Goal: Task Accomplishment & Management: Manage account settings

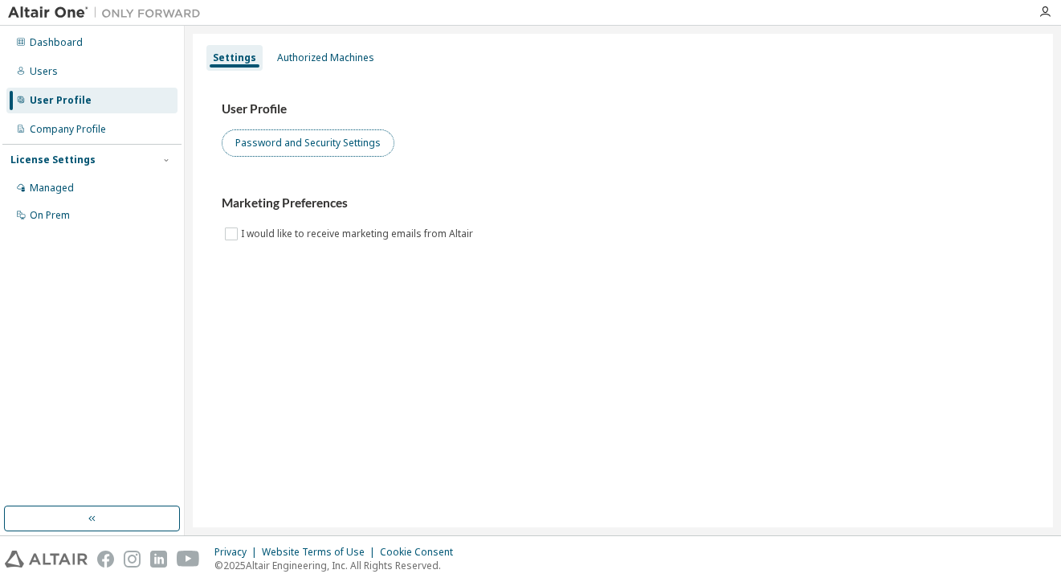
click at [321, 149] on button "Password and Security Settings" at bounding box center [308, 142] width 173 height 27
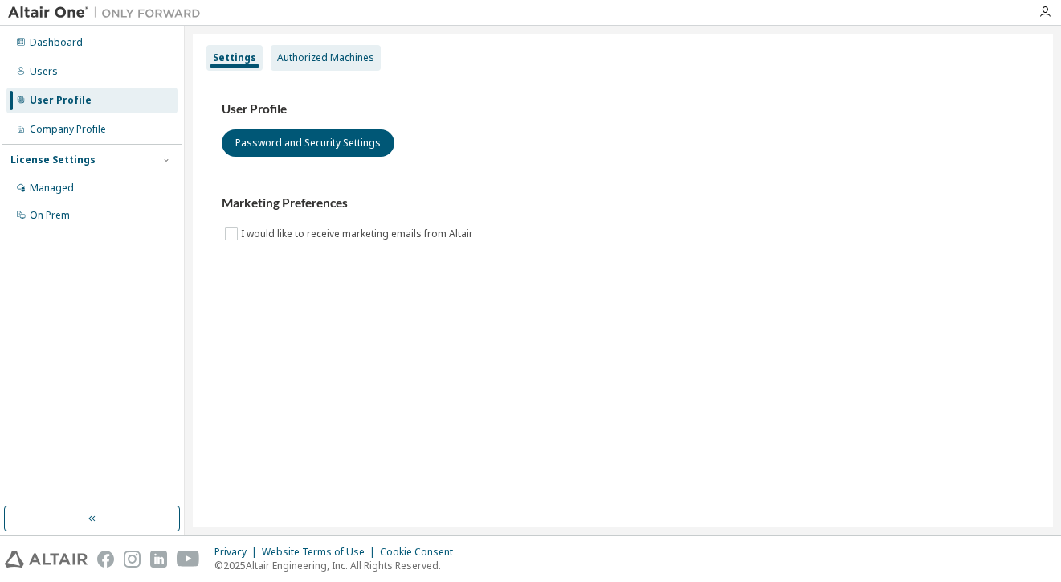
click at [337, 60] on div "Authorized Machines" at bounding box center [325, 57] width 97 height 13
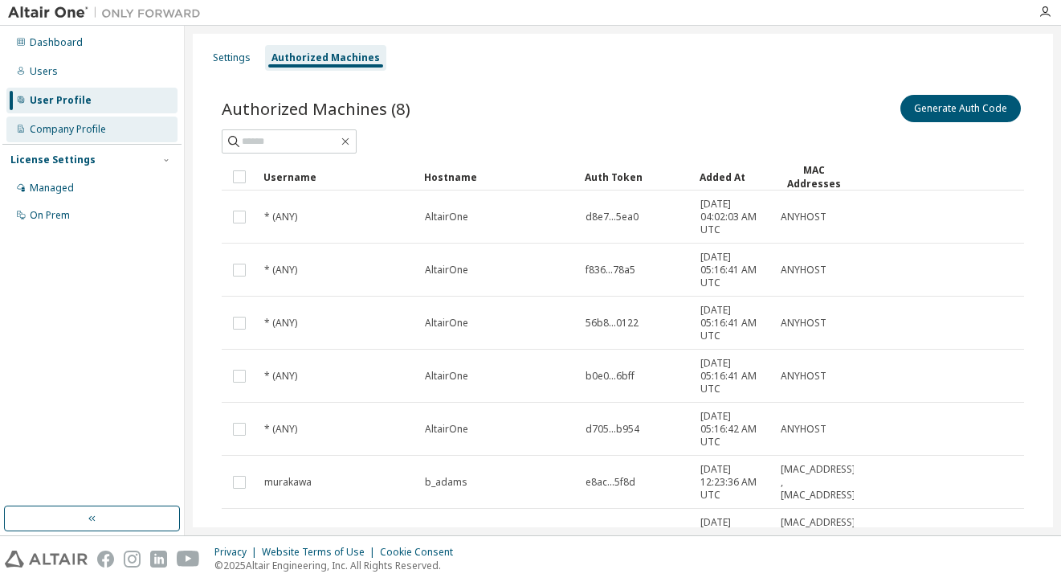
click at [102, 126] on div "Company Profile" at bounding box center [68, 129] width 76 height 13
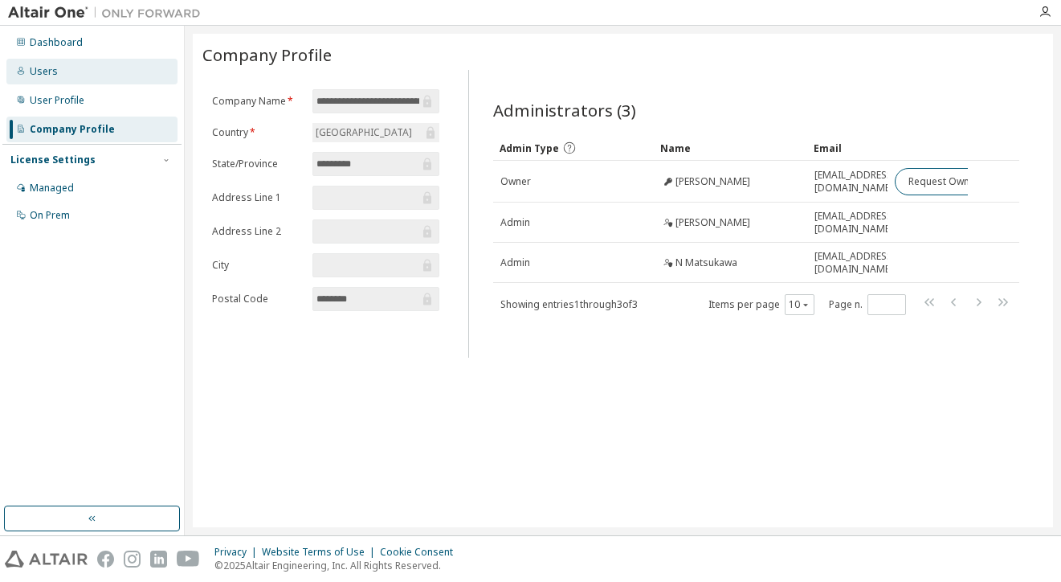
click at [72, 75] on div "Users" at bounding box center [91, 72] width 171 height 26
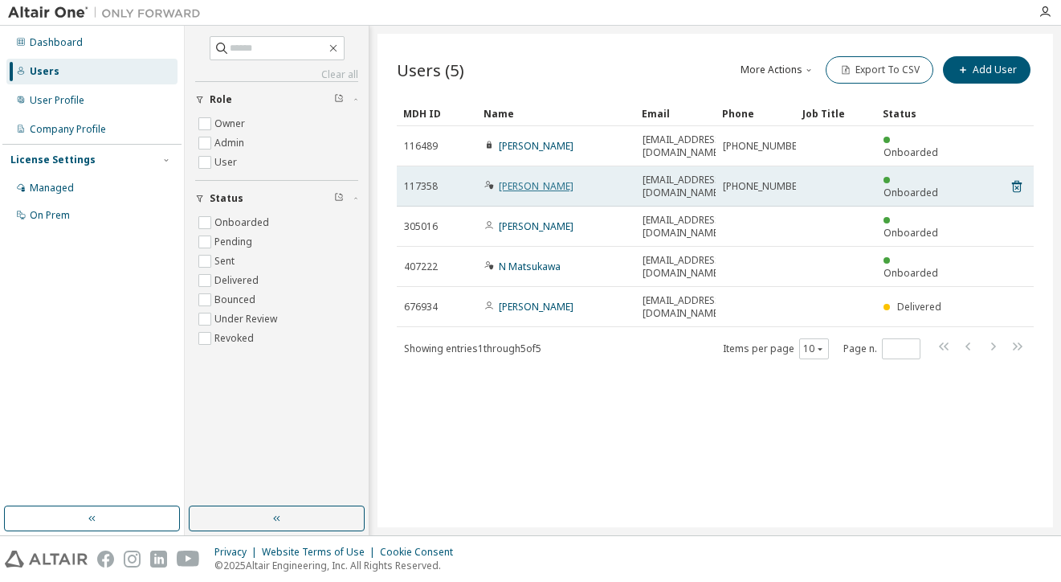
click at [548, 186] on link "Masamichi Nagata" at bounding box center [536, 186] width 75 height 14
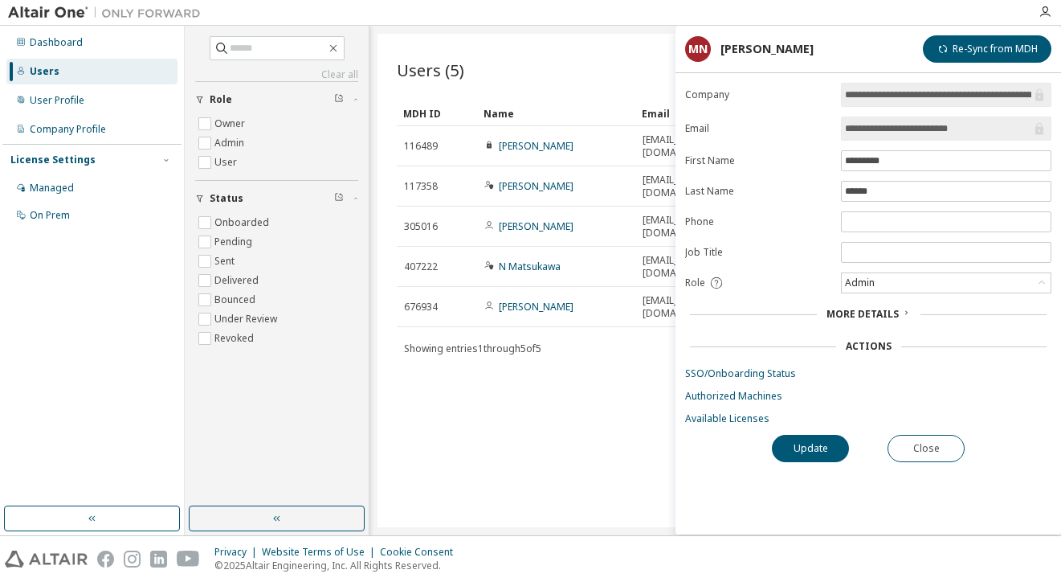
click at [72, 16] on img at bounding box center [108, 13] width 201 height 16
click at [72, 3] on div at bounding box center [104, 12] width 209 height 25
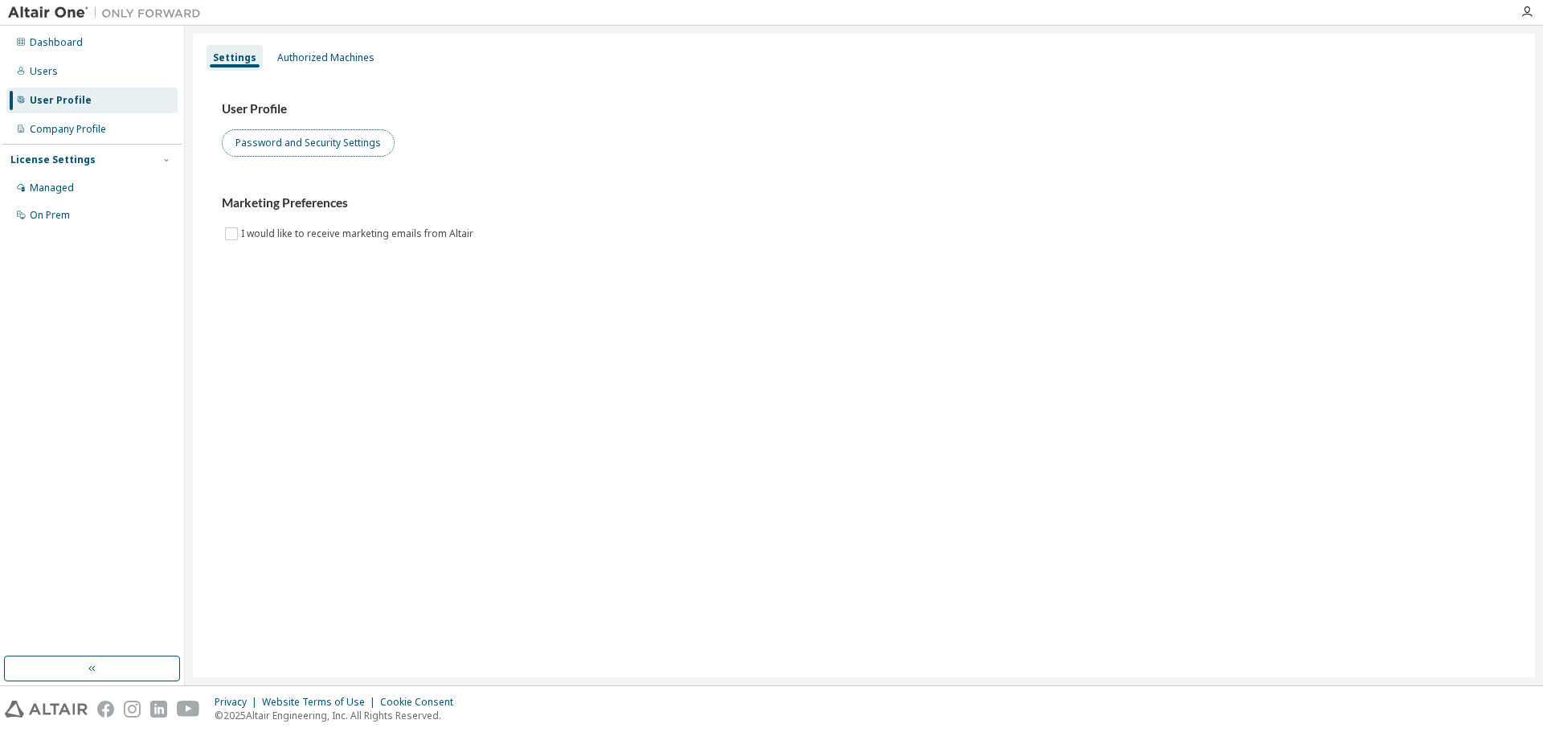
click at [355, 141] on button "Password and Security Settings" at bounding box center [308, 142] width 173 height 27
